Goal: Check status

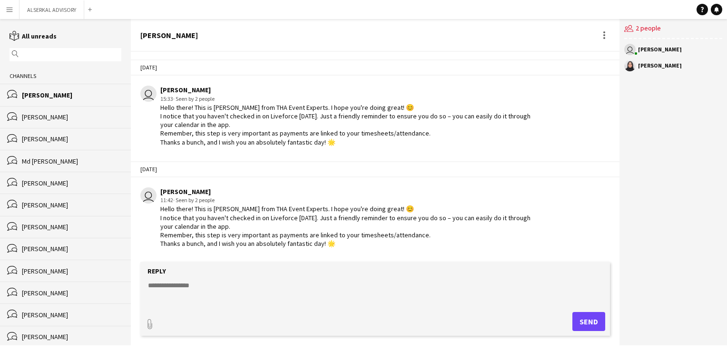
scroll to position [737, 0]
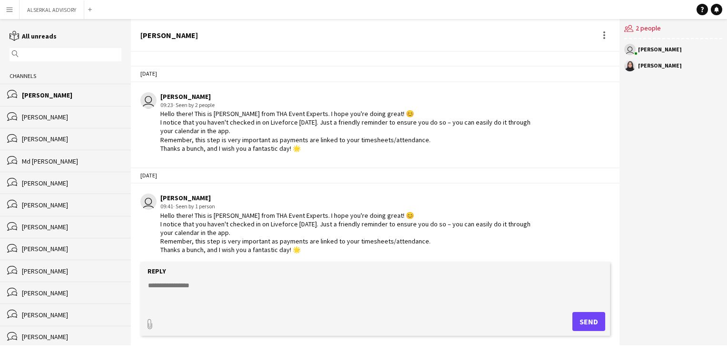
click at [9, 10] on app-icon "Menu" at bounding box center [10, 10] width 8 height 8
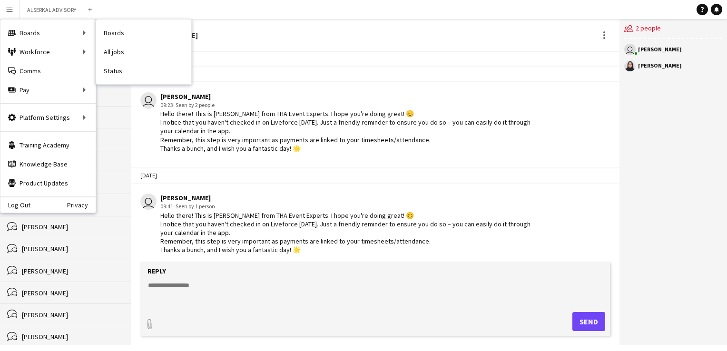
click at [126, 68] on link "Status" at bounding box center [143, 70] width 95 height 19
